Goal: Information Seeking & Learning: Check status

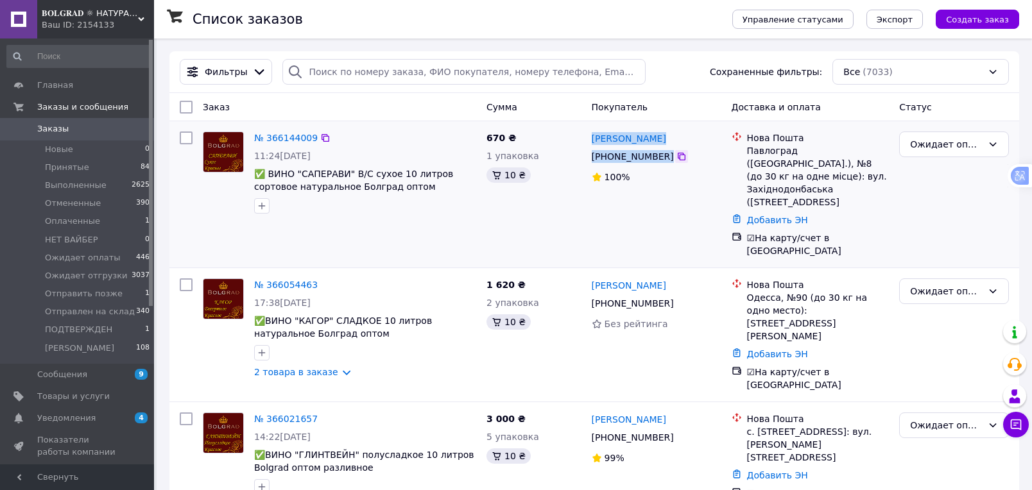
drag, startPoint x: 586, startPoint y: 139, endPoint x: 668, endPoint y: 158, distance: 84.2
click at [681, 158] on div "[PERSON_NAME] [PHONE_NUMBER]%" at bounding box center [656, 194] width 140 height 136
copy div "[PERSON_NAME] [PHONE_NUMBER]"
click at [935, 433] on div "Ожидает оплаты" at bounding box center [954, 462] width 120 height 110
drag, startPoint x: 747, startPoint y: 153, endPoint x: 865, endPoint y: 185, distance: 122.3
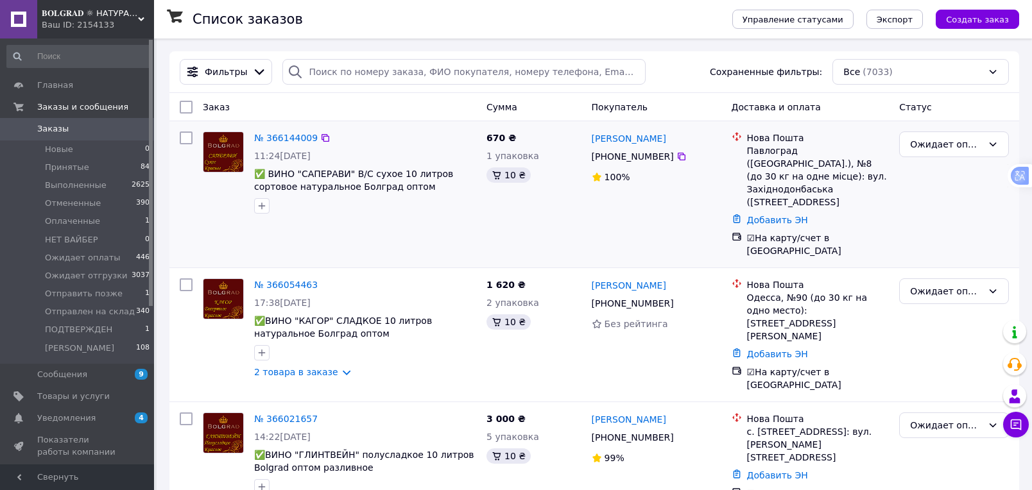
click at [874, 192] on div "Павлоград ([GEOGRAPHIC_DATA].), №8 (до 30 кг на одне місце): вул. Західнодонбас…" at bounding box center [818, 176] width 142 height 64
copy div "Павлоград ([GEOGRAPHIC_DATA].), №8 (до 30 кг на одне місце): вул. Західнодонбас…"
click at [928, 464] on div "№ 366021657 14:22[DATE] ✅ВИНО "ГЛИНТВЕЙН" полусладкое 10 литров Bolgrad оптом р…" at bounding box center [593, 462] width 849 height 121
drag, startPoint x: 586, startPoint y: 140, endPoint x: 678, endPoint y: 160, distance: 94.6
click at [678, 160] on div "[PERSON_NAME] [PHONE_NUMBER]%" at bounding box center [656, 194] width 140 height 136
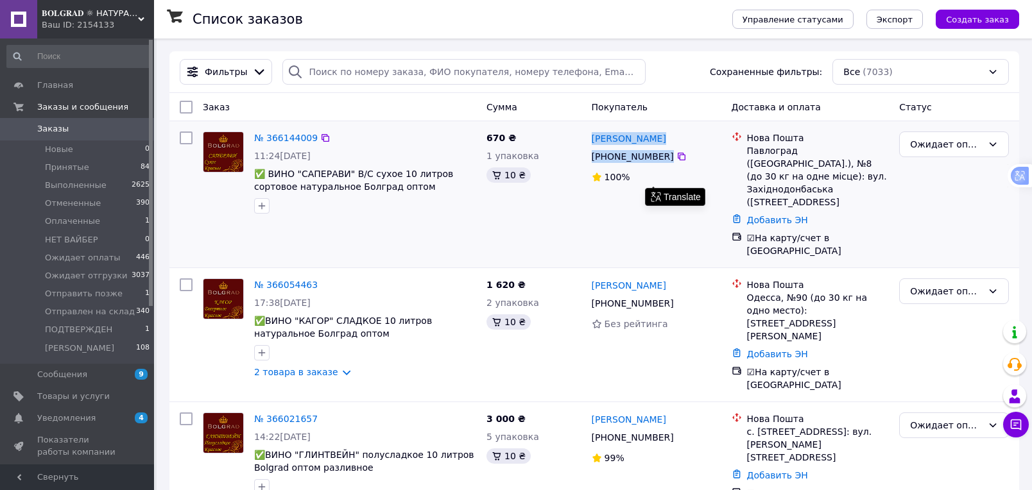
copy div "[PERSON_NAME] [PHONE_NUMBER]"
click at [930, 430] on div "Ожидает оплаты" at bounding box center [954, 462] width 120 height 110
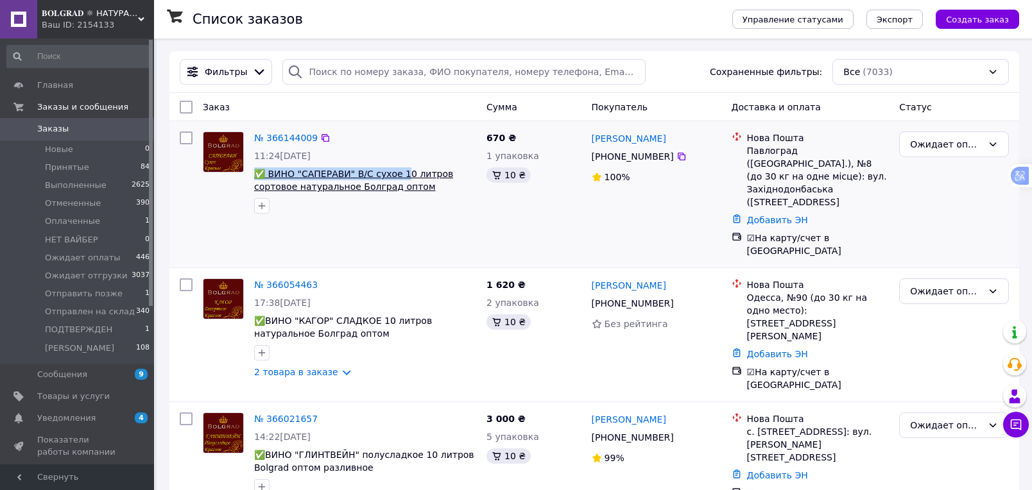
drag, startPoint x: 253, startPoint y: 173, endPoint x: 389, endPoint y: 167, distance: 136.8
click at [398, 174] on div "№ 366144009 11:24[DATE] ✅ ВИНО "САПЕРАВИ" В/С сухое 10 литров сортовое натураль…" at bounding box center [365, 172] width 232 height 92
drag, startPoint x: 389, startPoint y: 162, endPoint x: 389, endPoint y: 169, distance: 7.7
drag, startPoint x: 389, startPoint y: 169, endPoint x: 247, endPoint y: 210, distance: 148.2
click at [260, 225] on div "№ 366144009 11:24[DATE] ✅ ВИНО "САПЕРАВИ" В/С сухое 10 литров сортовое натураль…" at bounding box center [340, 194] width 284 height 136
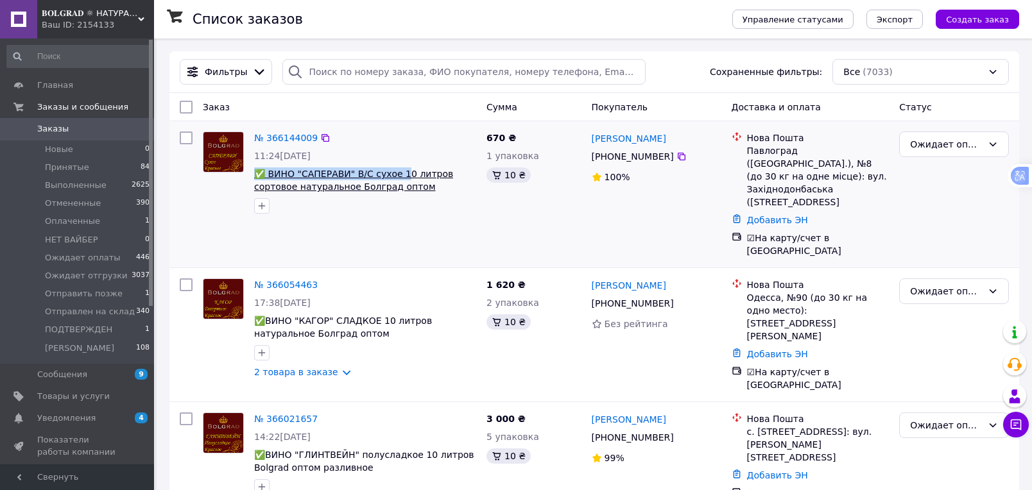
drag, startPoint x: 249, startPoint y: 171, endPoint x: 396, endPoint y: 172, distance: 147.5
click at [396, 172] on div "№ 366144009 11:24[DATE] ✅ ВИНО "САПЕРАВИ" В/С сухое 10 литров сортовое натураль…" at bounding box center [365, 172] width 232 height 92
copy span "✅ ВИНО "САПЕРАВИ" В/С сухое 1"
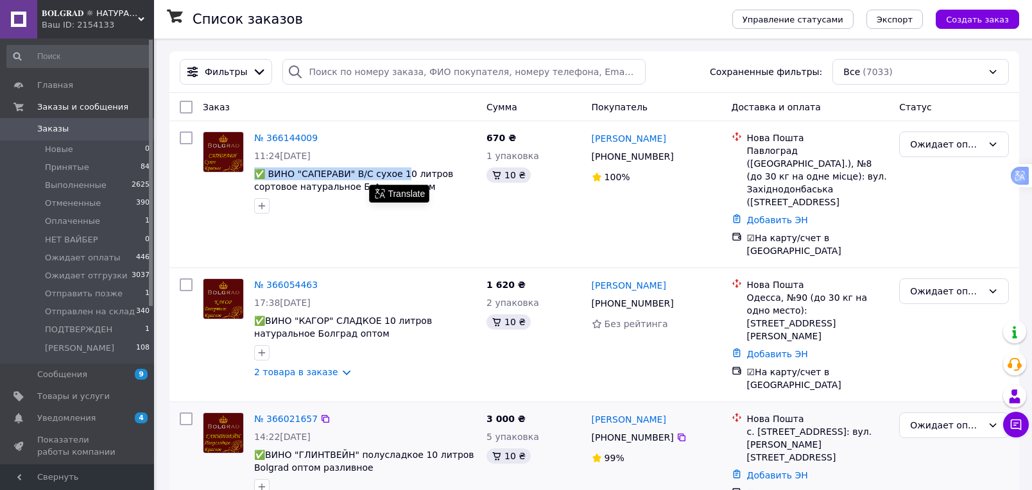
click at [642, 452] on div "[PERSON_NAME] [PHONE_NUMBER]%" at bounding box center [656, 462] width 140 height 110
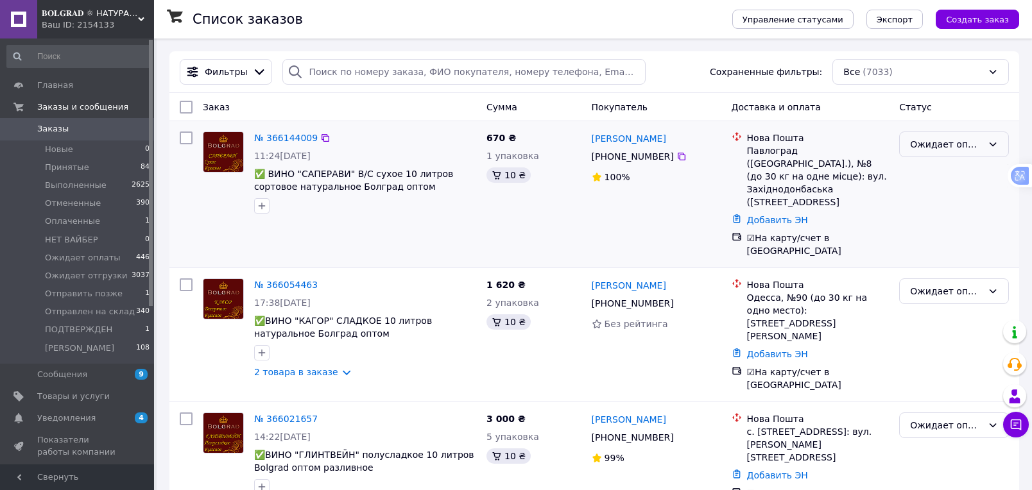
click at [986, 145] on div "Ожидает оплаты" at bounding box center [954, 145] width 110 height 26
click at [956, 215] on li "Ожидает отгрузки" at bounding box center [953, 223] width 108 height 36
drag, startPoint x: 590, startPoint y: 379, endPoint x: 654, endPoint y: 400, distance: 66.7
click at [674, 407] on div "[PERSON_NAME] [PHONE_NUMBER]%" at bounding box center [656, 462] width 140 height 110
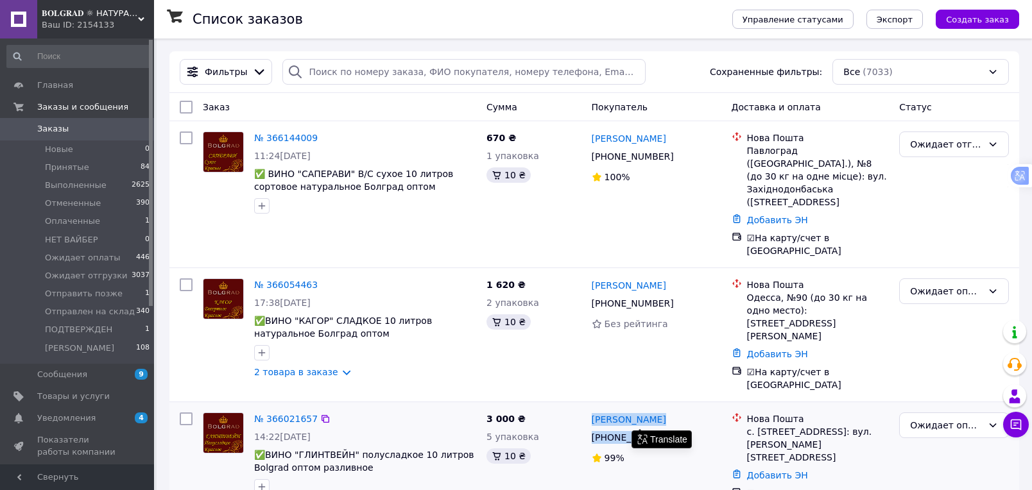
copy div "[PERSON_NAME] [PHONE_NUMBER]"
click at [561, 452] on div "3 000 ₴ 5 упаковка 10 ₴" at bounding box center [533, 462] width 105 height 110
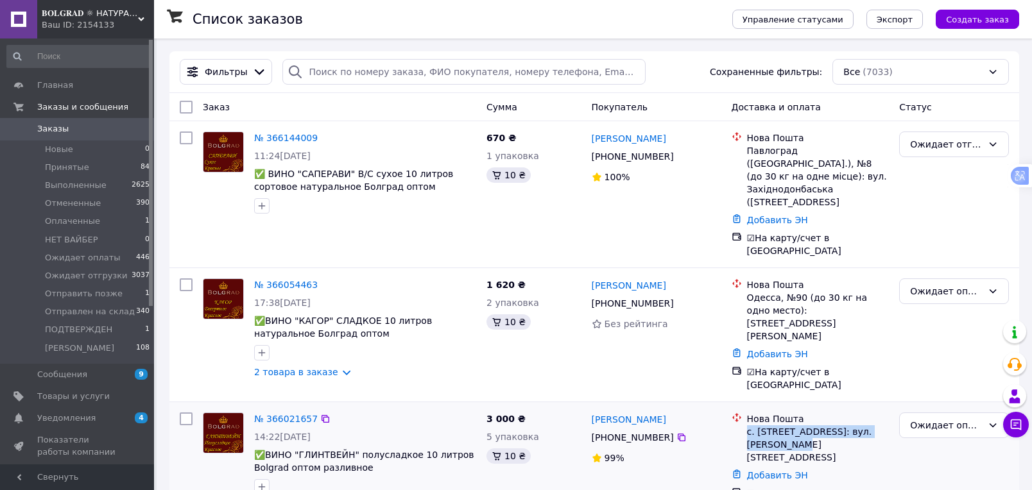
drag, startPoint x: 744, startPoint y: 394, endPoint x: 795, endPoint y: 414, distance: 55.6
click at [795, 414] on li "Нова Пошта с. [STREET_ADDRESS]: вул. [PERSON_NAME][STREET_ADDRESS]" at bounding box center [810, 438] width 158 height 56
copy div "с. [STREET_ADDRESS]: вул. [PERSON_NAME][STREET_ADDRESS]"
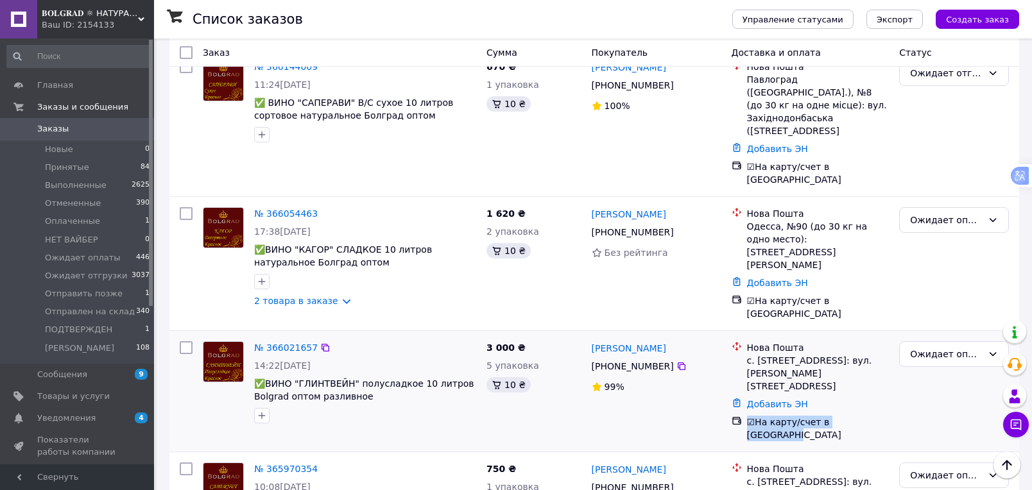
drag, startPoint x: 852, startPoint y: 371, endPoint x: 749, endPoint y: 369, distance: 102.7
click at [747, 416] on div "☑На карту/счет в [GEOGRAPHIC_DATA]" at bounding box center [818, 429] width 142 height 26
copy div "☑На карту/счет в [GEOGRAPHIC_DATA]"
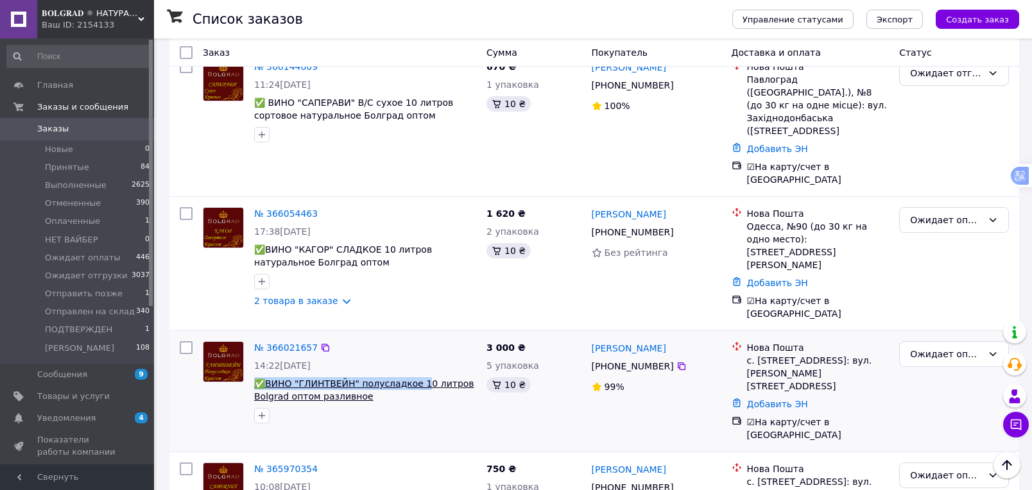
drag, startPoint x: 251, startPoint y: 343, endPoint x: 414, endPoint y: 345, distance: 162.3
click at [414, 345] on div "№ 366021657 14:22[DATE] ✅ВИНО "ГЛИНТВЕЙН" полусладкое 10 литров Bolgrad оптом р…" at bounding box center [365, 382] width 232 height 92
copy span "✅ВИНО "ГЛИНТВЕЙН" полусладкое 1"
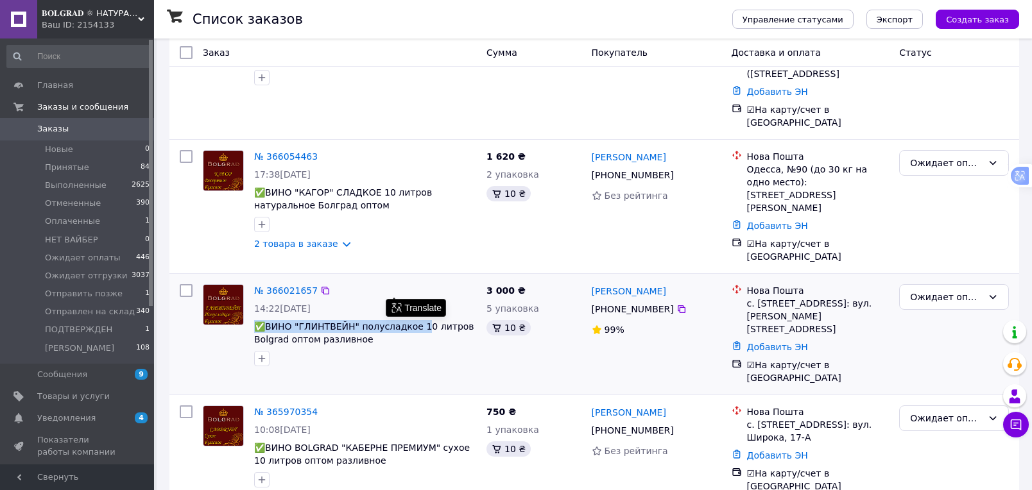
scroll to position [142, 0]
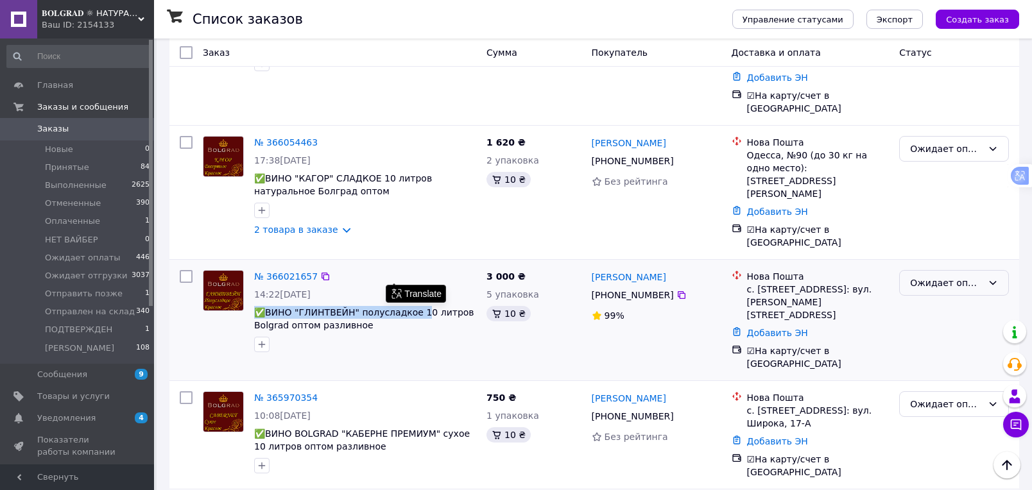
click at [988, 278] on icon at bounding box center [992, 283] width 10 height 10
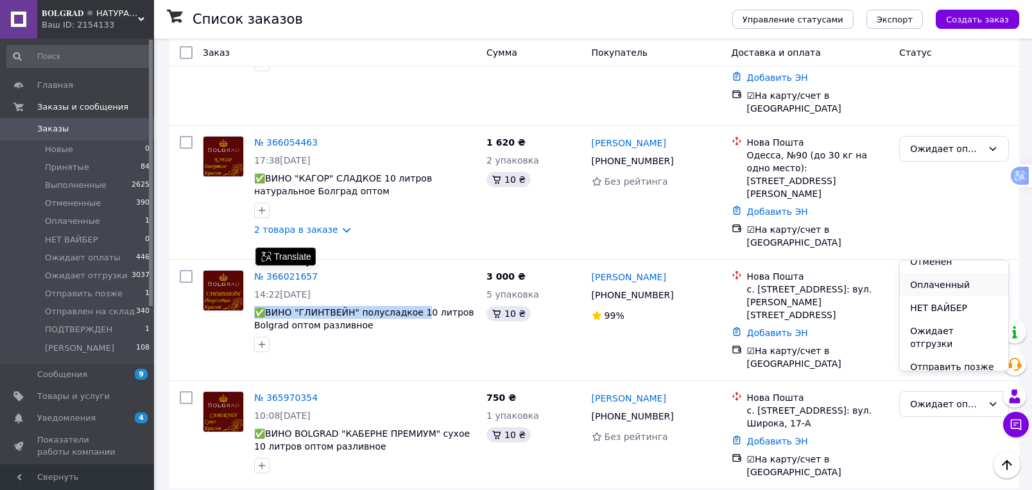
scroll to position [71, 0]
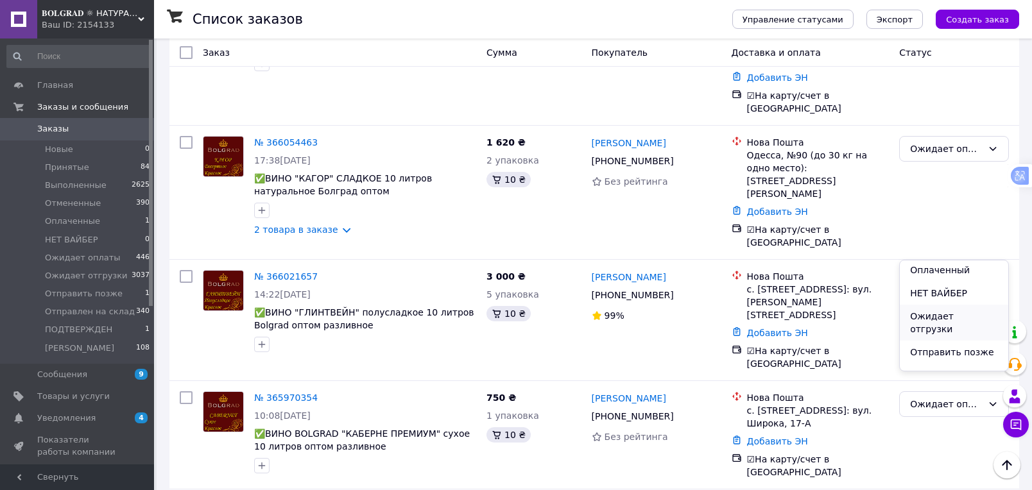
click at [961, 313] on li "Ожидает отгрузки" at bounding box center [953, 323] width 108 height 36
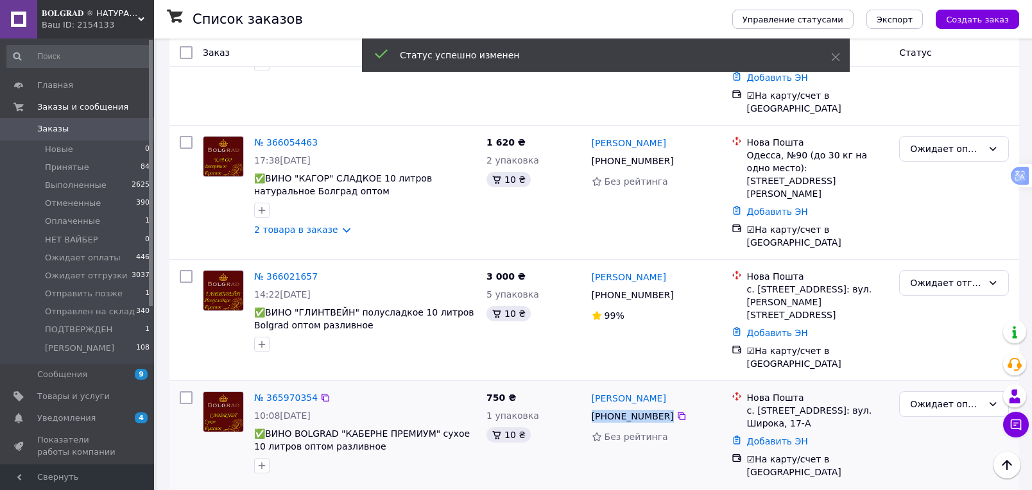
drag, startPoint x: 591, startPoint y: 362, endPoint x: 713, endPoint y: 361, distance: 121.9
click at [713, 409] on div "[PHONE_NUMBER]" at bounding box center [656, 416] width 132 height 15
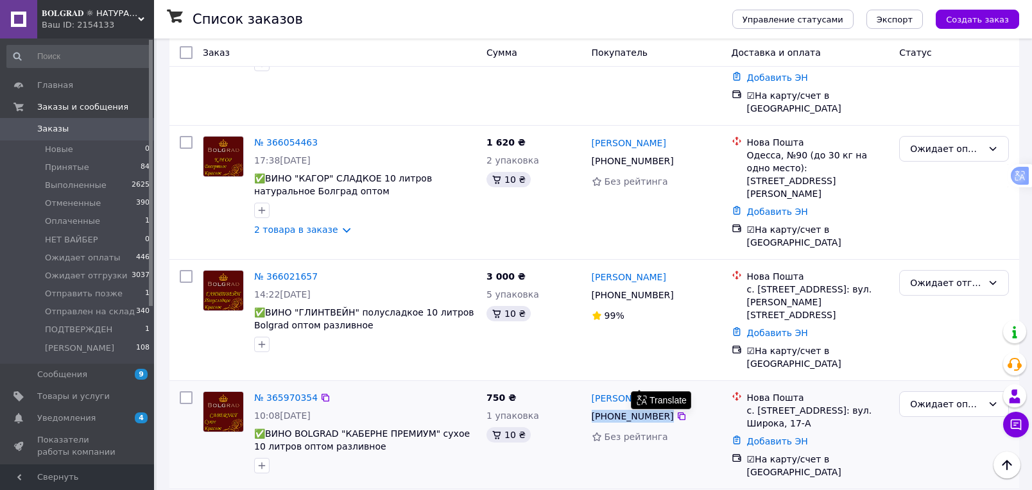
copy div "[PHONE_NUMBER]"
click at [747, 401] on div "Нова Пошта с. [STREET_ADDRESS]: вул. [STREET_ADDRESS]-А Добавить ЭН ☑На карту/с…" at bounding box center [810, 435] width 168 height 98
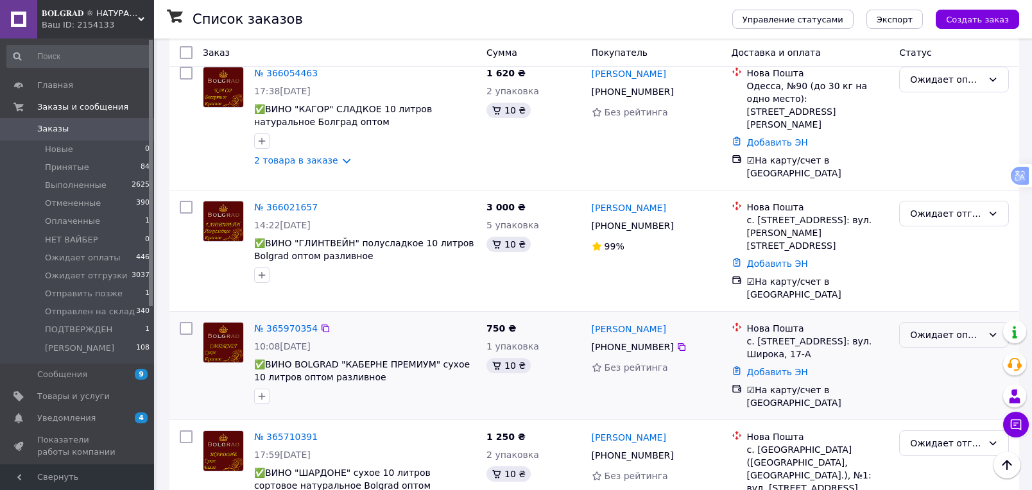
scroll to position [214, 0]
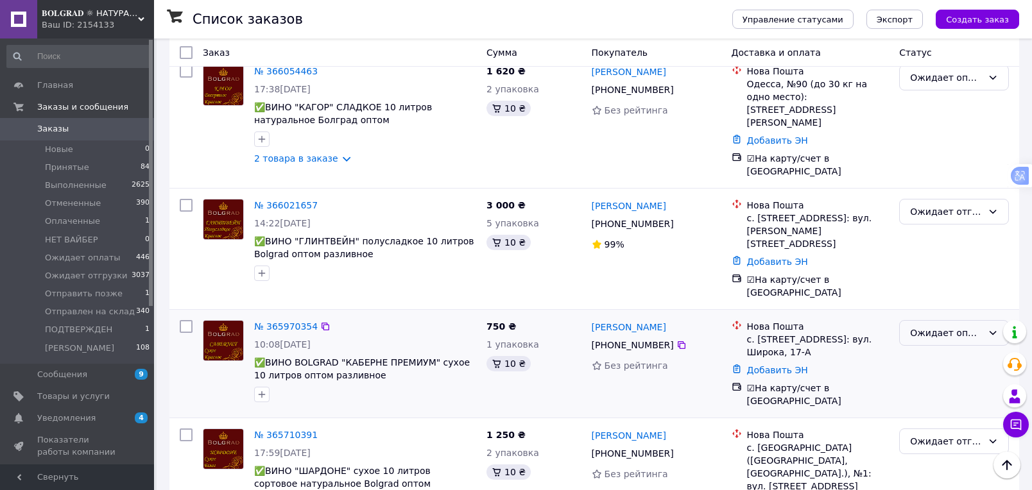
click at [995, 328] on icon at bounding box center [992, 333] width 10 height 10
click at [956, 348] on li "Ожидает отгрузки" at bounding box center [953, 355] width 108 height 36
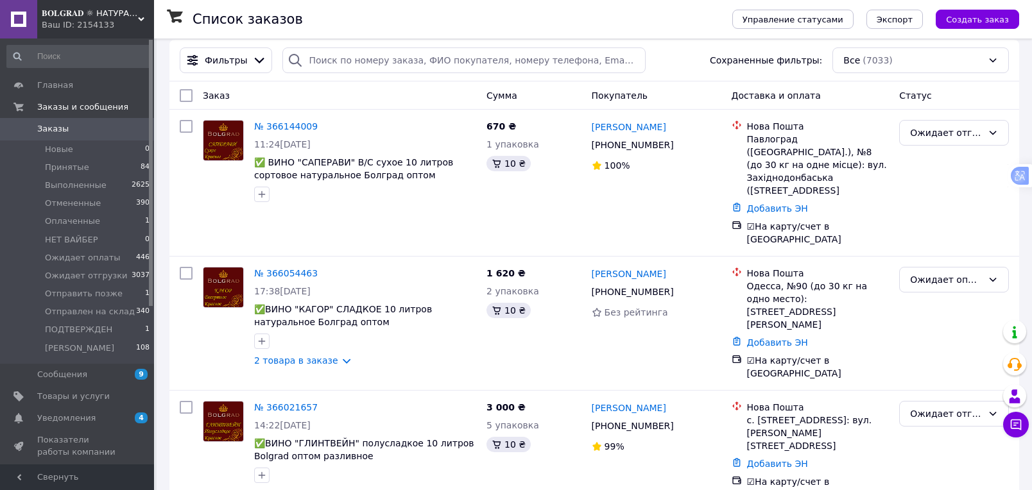
scroll to position [0, 0]
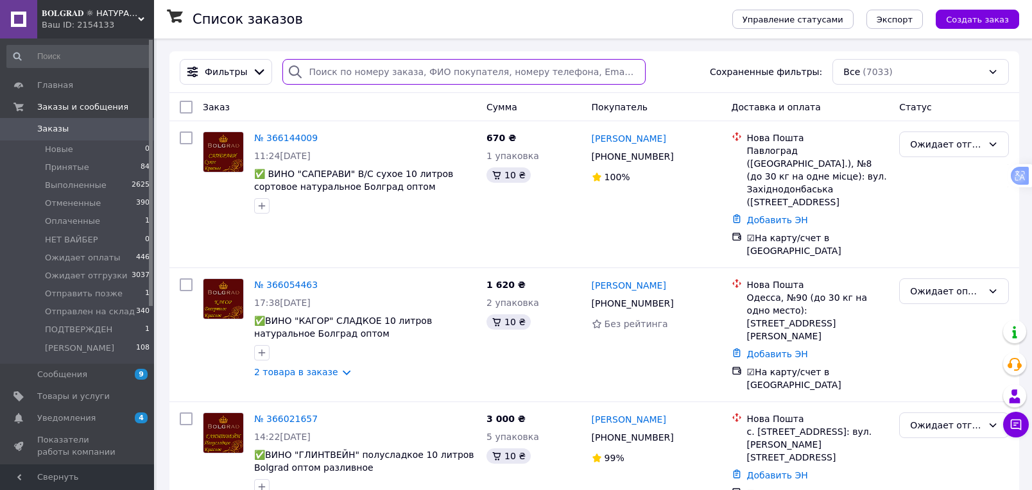
paste input "[PHONE_NUMBER]"
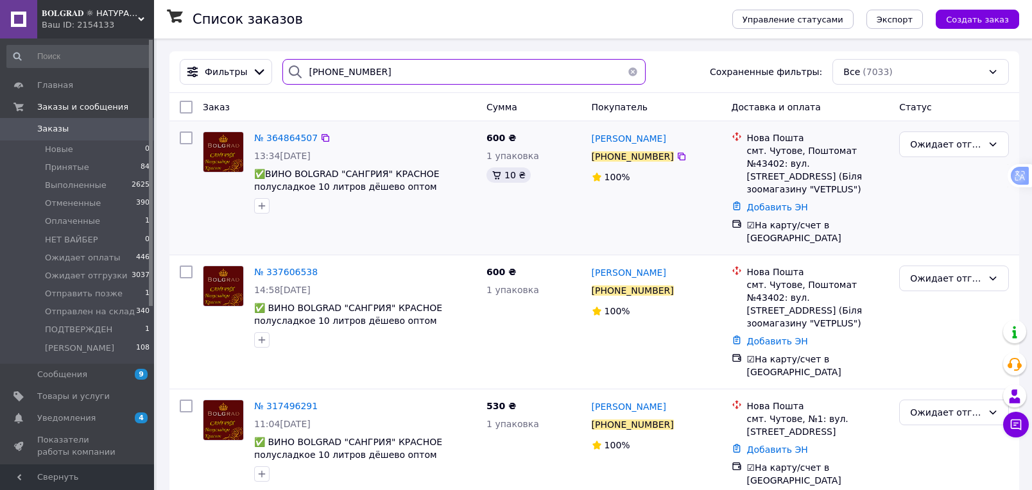
type input "[PHONE_NUMBER]"
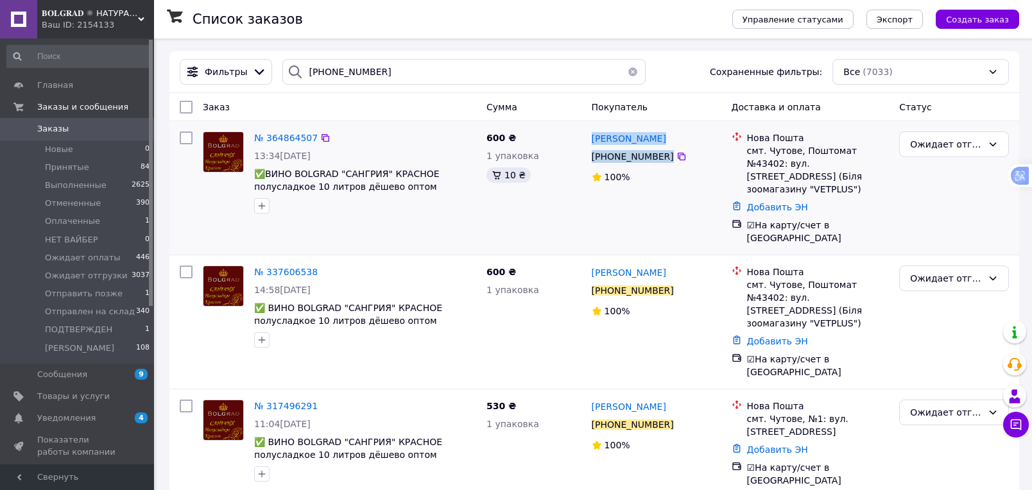
drag, startPoint x: 588, startPoint y: 137, endPoint x: 693, endPoint y: 158, distance: 107.4
click at [693, 158] on div "[PERSON_NAME] [PHONE_NUMBER]%" at bounding box center [656, 187] width 140 height 123
click at [547, 395] on div "530 ₴ 1 упаковка" at bounding box center [533, 444] width 105 height 98
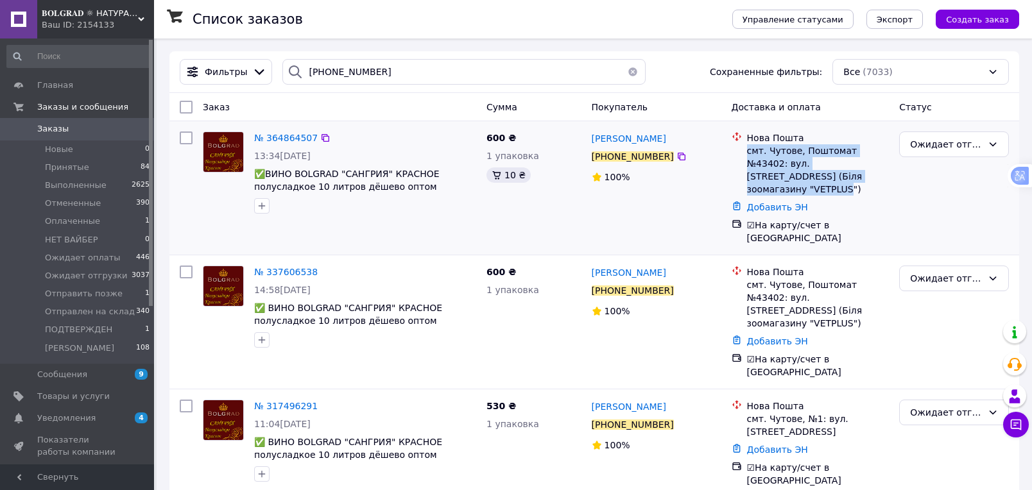
drag, startPoint x: 746, startPoint y: 148, endPoint x: 857, endPoint y: 183, distance: 116.5
click at [857, 183] on li "Нова Пошта смт. Чутове, Поштомат №43402: вул. [STREET_ADDRESS] (Біля зоомагазин…" at bounding box center [810, 163] width 158 height 69
drag, startPoint x: 205, startPoint y: 298, endPoint x: 205, endPoint y: 287, distance: 10.9
click at [206, 298] on div at bounding box center [223, 306] width 51 height 92
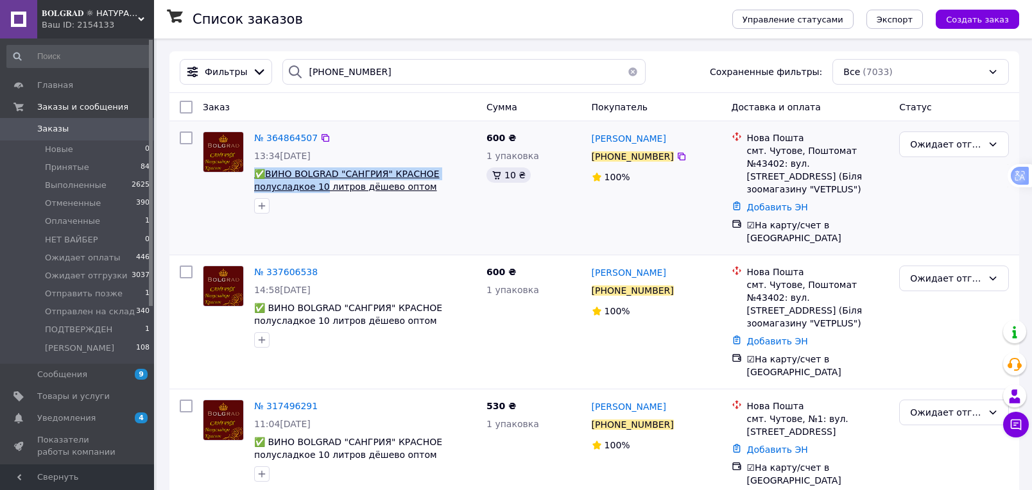
drag, startPoint x: 253, startPoint y: 174, endPoint x: 317, endPoint y: 185, distance: 65.1
click at [317, 185] on div "№ 364864507 13:34[DATE] ✅[GEOGRAPHIC_DATA] "САНГРИЯ" КРАСНОЕ полусладкое 10 лит…" at bounding box center [365, 172] width 232 height 92
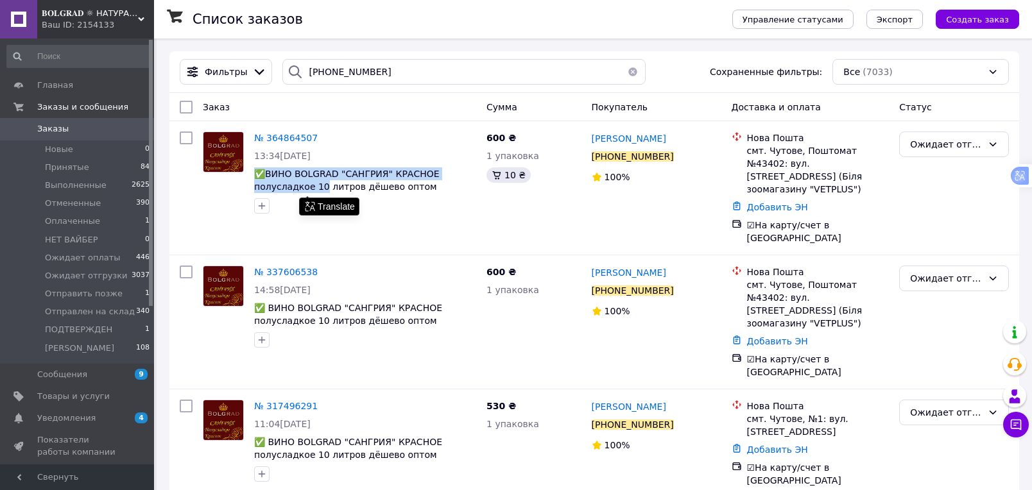
drag, startPoint x: 622, startPoint y: 72, endPoint x: 615, endPoint y: 75, distance: 8.1
click at [622, 73] on button "button" at bounding box center [633, 72] width 26 height 26
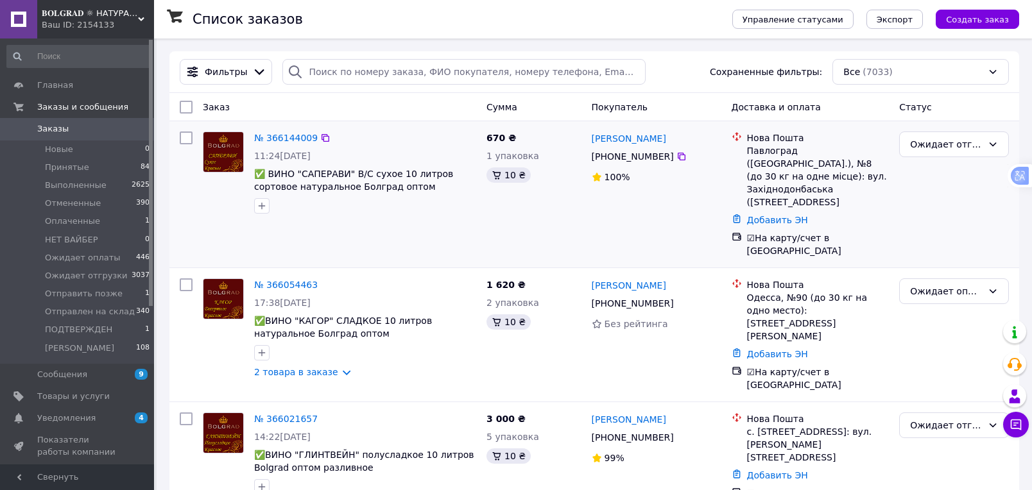
drag, startPoint x: 384, startPoint y: 71, endPoint x: 933, endPoint y: 218, distance: 569.1
click at [949, 220] on div "Ожидает отгрузки" at bounding box center [954, 194] width 120 height 136
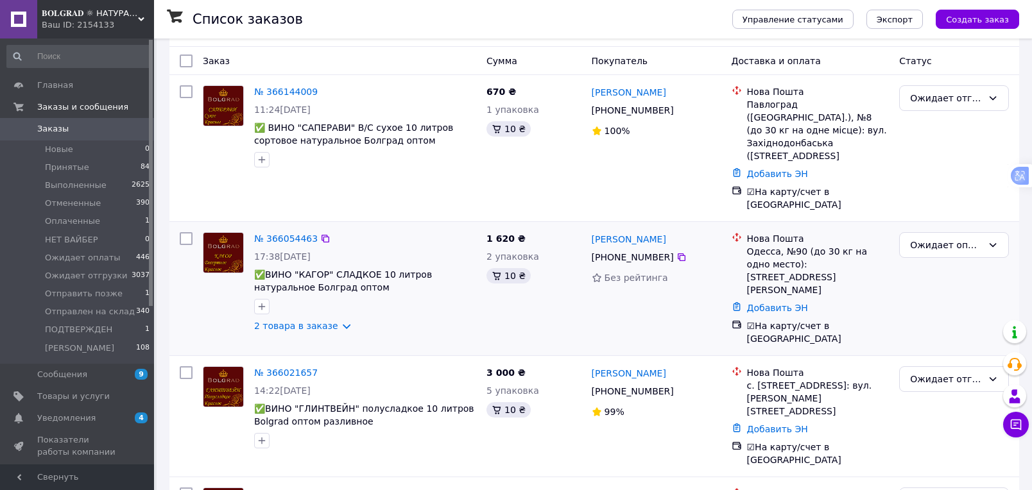
scroll to position [71, 0]
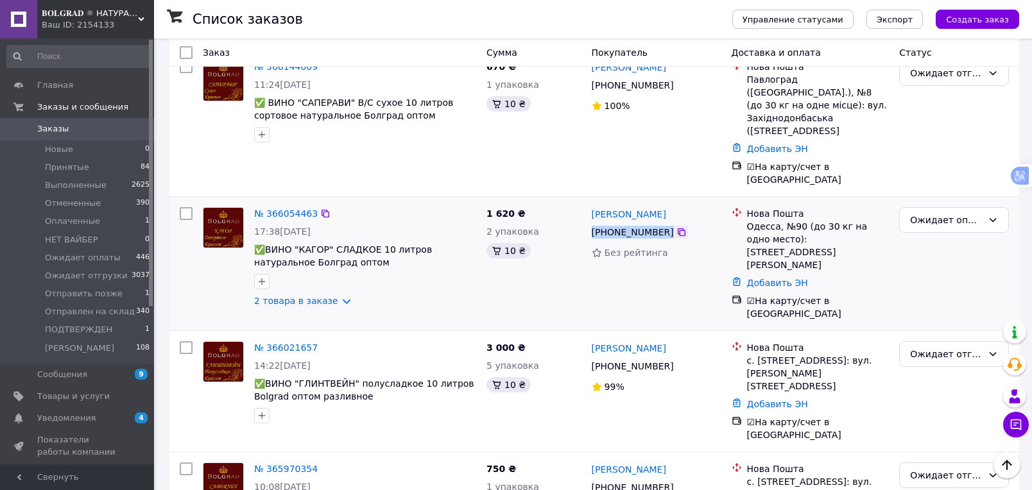
drag, startPoint x: 592, startPoint y: 204, endPoint x: 677, endPoint y: 212, distance: 85.7
click at [677, 225] on div "[PHONE_NUMBER]" at bounding box center [656, 232] width 132 height 15
click at [338, 271] on div at bounding box center [364, 281] width 227 height 21
click at [338, 296] on link "2 товара в заказе" at bounding box center [296, 301] width 84 height 10
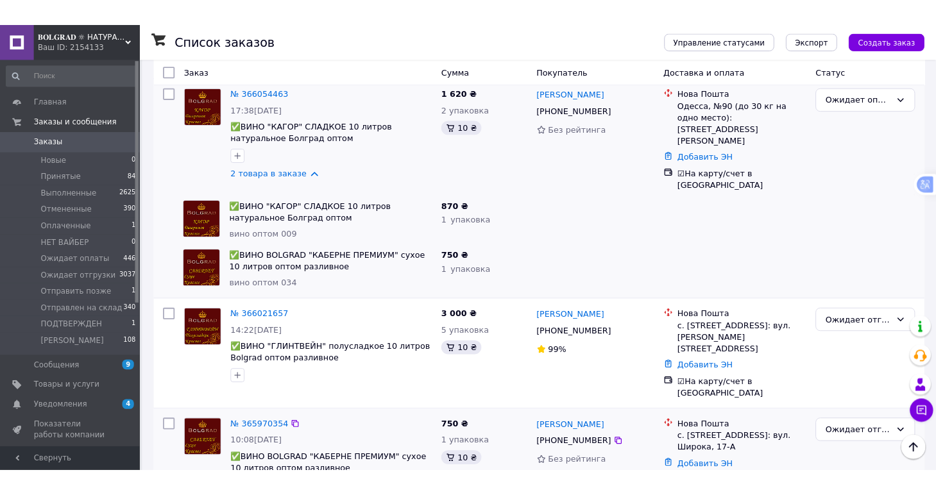
scroll to position [214, 0]
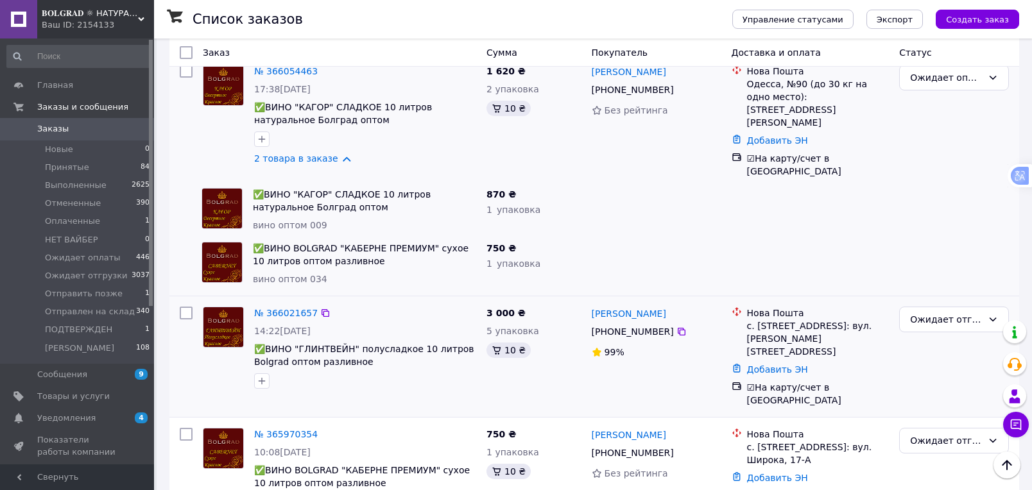
click at [174, 296] on div "№ 366021657 14:22[DATE] ✅ВИНО "ГЛИНТВЕЙН" полусладкое 10 литров Bolgrad оптом р…" at bounding box center [593, 356] width 849 height 121
